Goal: Check status: Check status

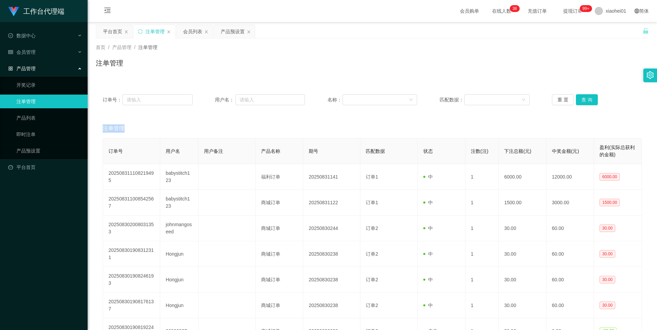
click at [247, 31] on icon "图标: close" at bounding box center [249, 32] width 4 height 4
click at [20, 149] on link "产品预设置" at bounding box center [49, 151] width 66 height 14
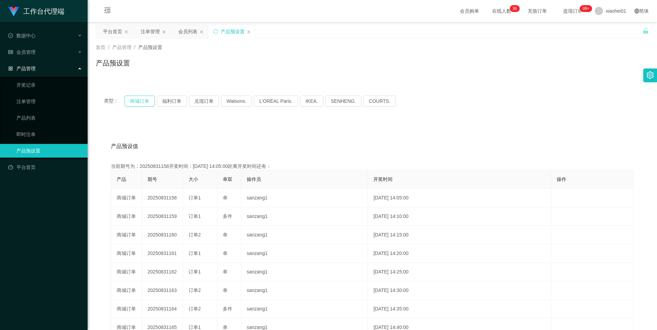
click at [141, 96] on button "商城订单" at bounding box center [140, 101] width 30 height 11
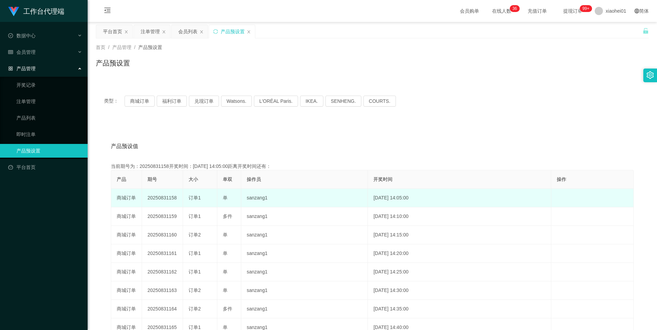
click at [166, 200] on td "20250831158" at bounding box center [162, 198] width 41 height 18
copy td "20250831158"
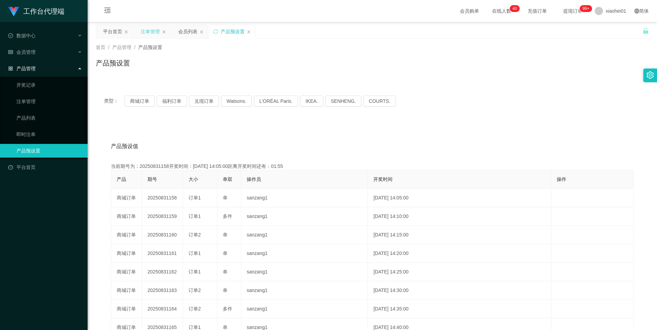
click at [151, 35] on div "注单管理" at bounding box center [150, 31] width 19 height 13
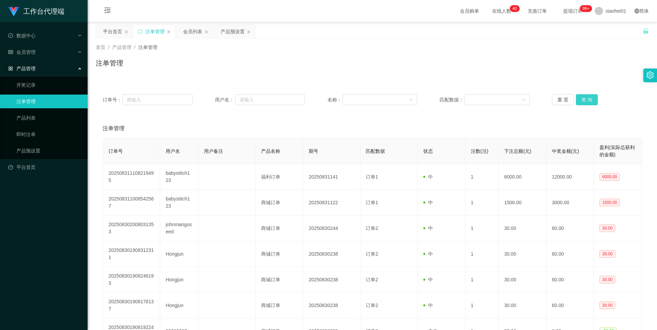
click at [591, 99] on button "查 询" at bounding box center [587, 99] width 22 height 11
click at [591, 99] on div "重 置 查 询" at bounding box center [597, 99] width 90 height 11
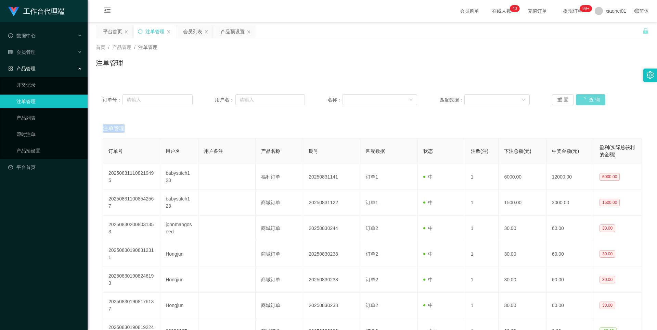
click at [591, 99] on div "重 置 查 询" at bounding box center [597, 99] width 90 height 11
click at [587, 99] on button "查 询" at bounding box center [587, 99] width 22 height 11
click at [587, 99] on div "重 置 查 询" at bounding box center [597, 99] width 90 height 11
click at [587, 99] on button "查 询" at bounding box center [587, 99] width 22 height 11
click at [588, 97] on button "查 询" at bounding box center [587, 99] width 22 height 11
